Goal: Navigation & Orientation: Go to known website

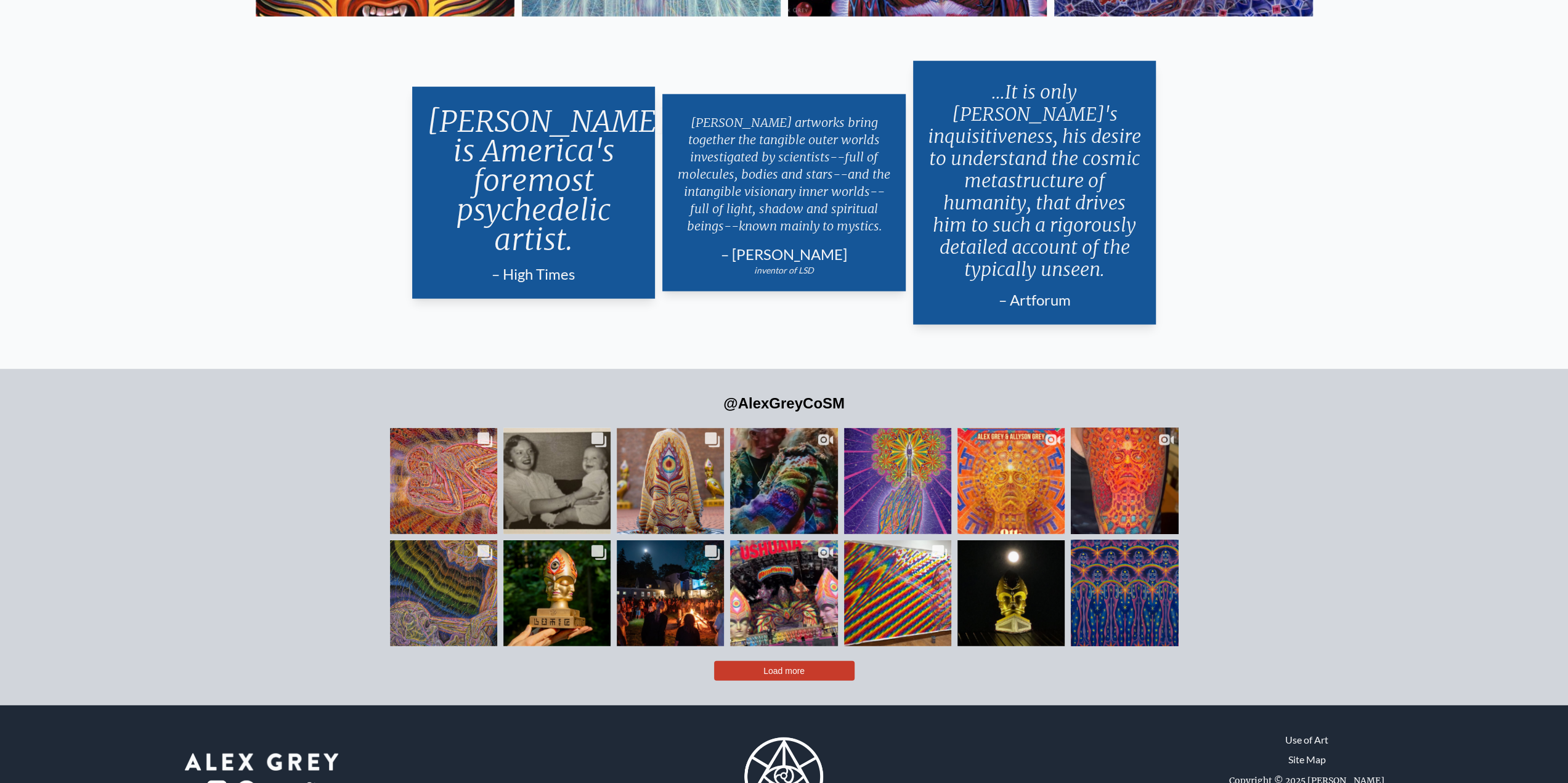
scroll to position [3207, 0]
